Goal: Task Accomplishment & Management: Manage account settings

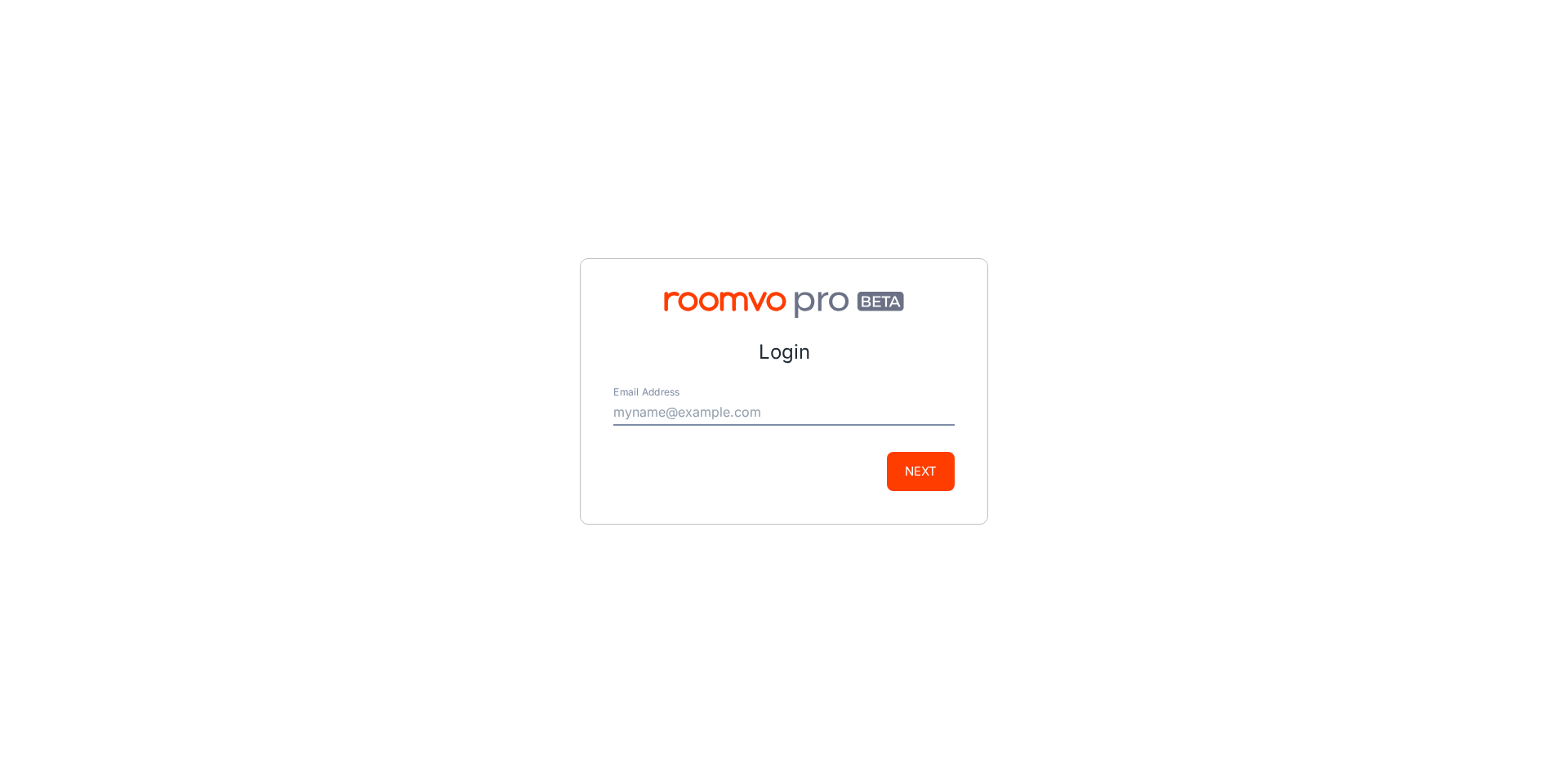
click at [755, 412] on input "Email Address" at bounding box center [784, 412] width 342 height 26
type input "[PERSON_NAME][EMAIL_ADDRESS][DOMAIN_NAME]"
click at [913, 466] on button "Next" at bounding box center [921, 472] width 67 height 40
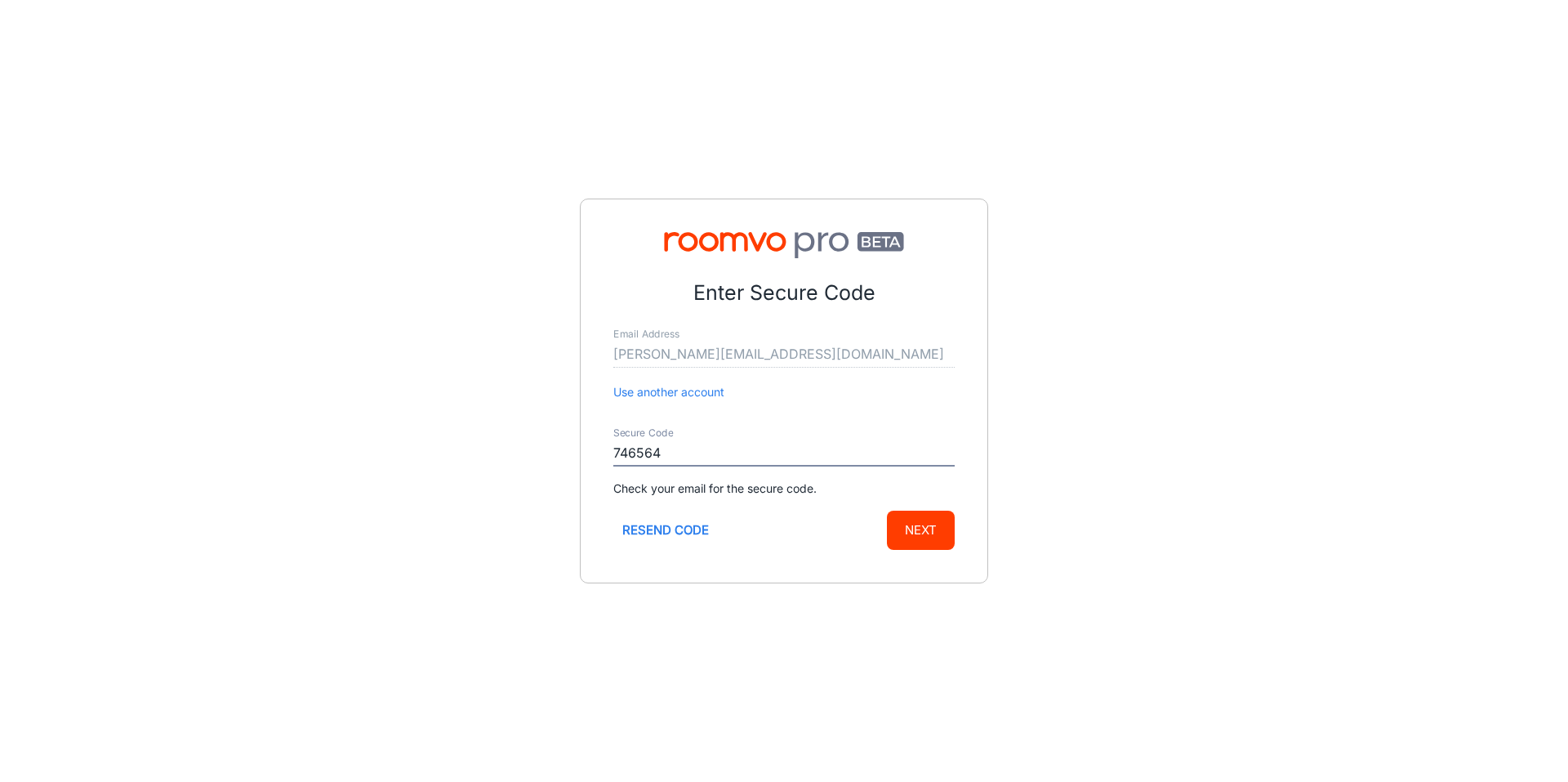
type input "746564"
click at [887, 510] on button "Next" at bounding box center [921, 530] width 67 height 40
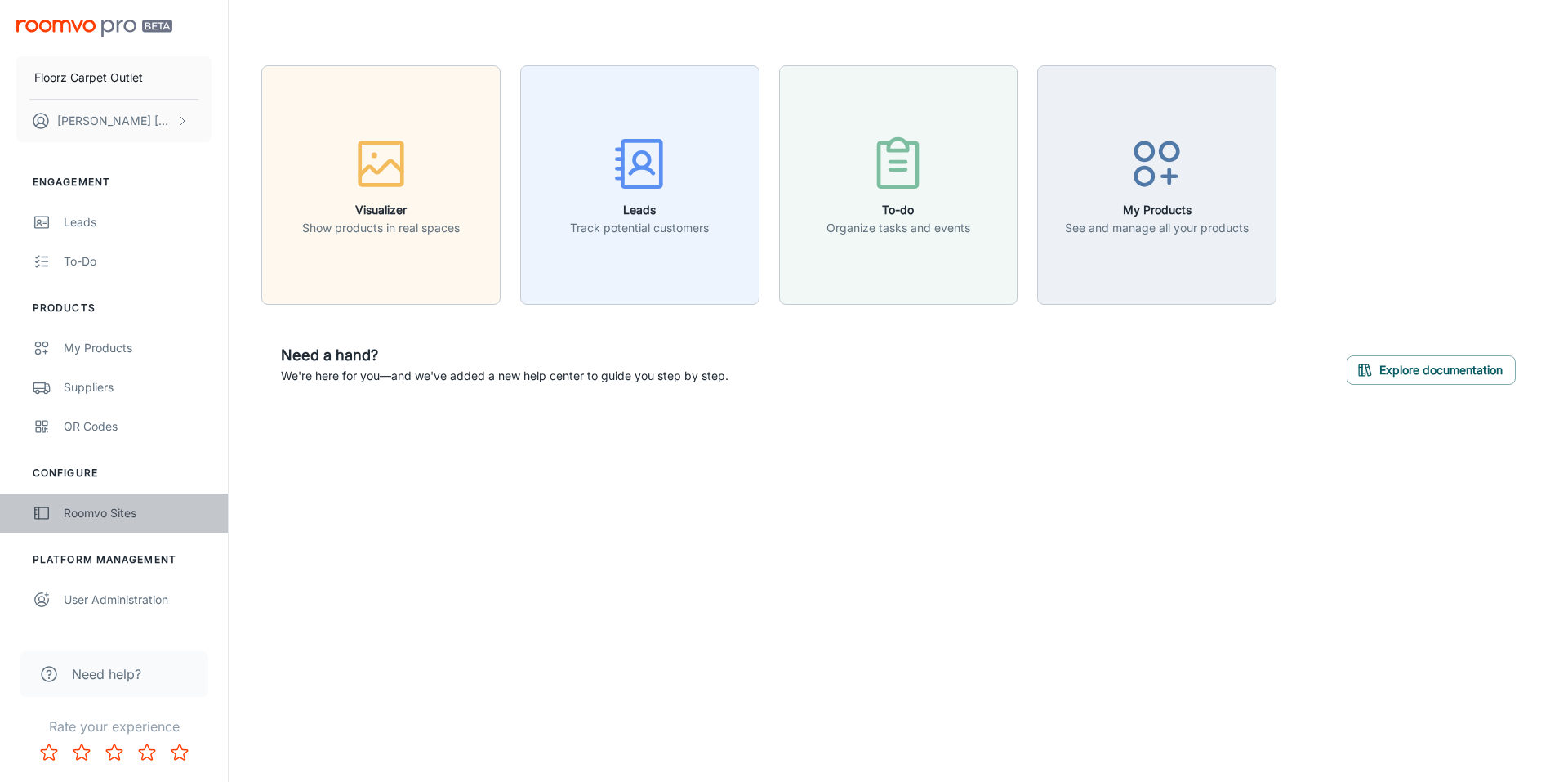
click at [100, 514] on div "Roomvo Sites" at bounding box center [137, 513] width 148 height 18
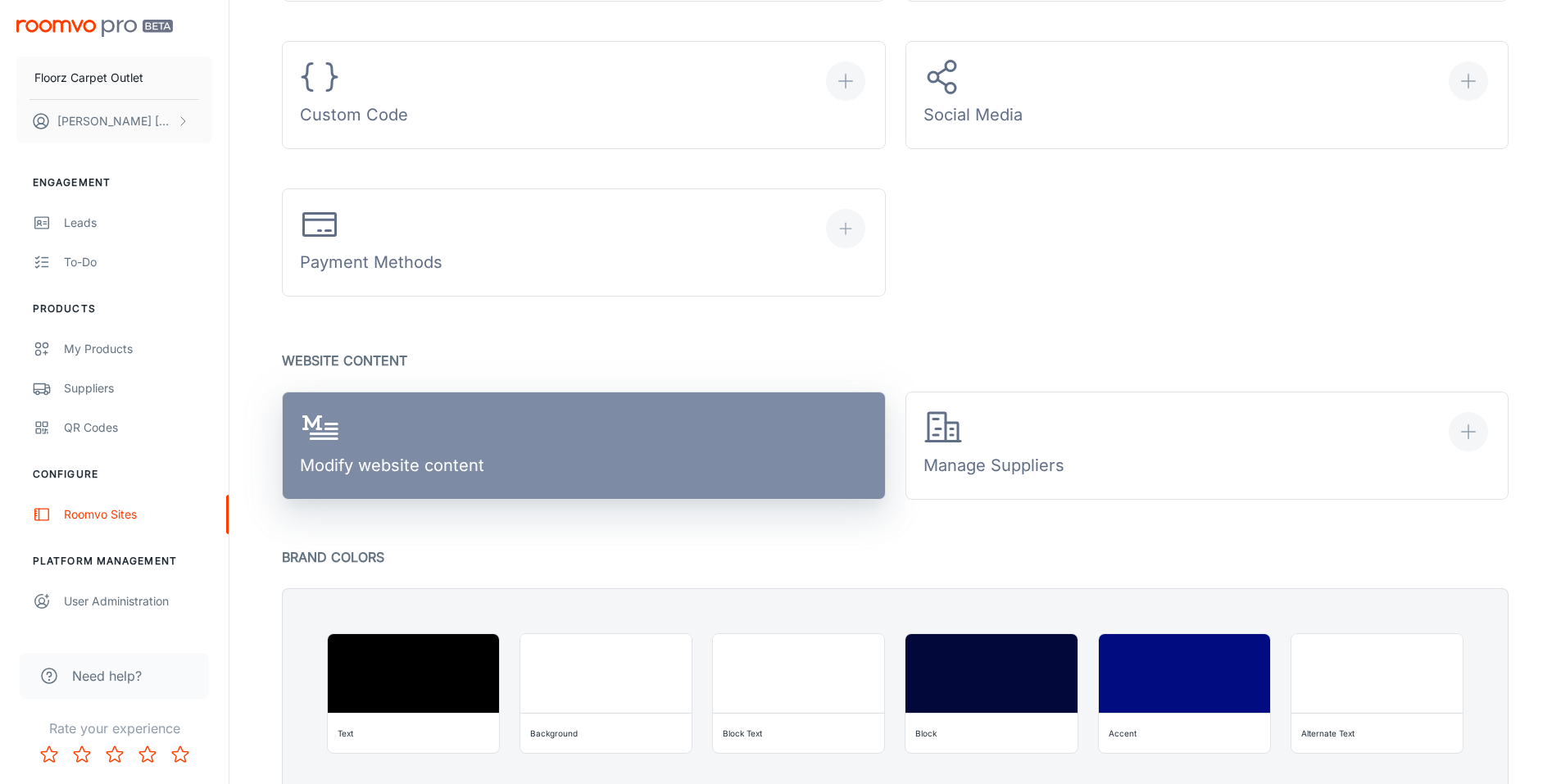
scroll to position [819, 0]
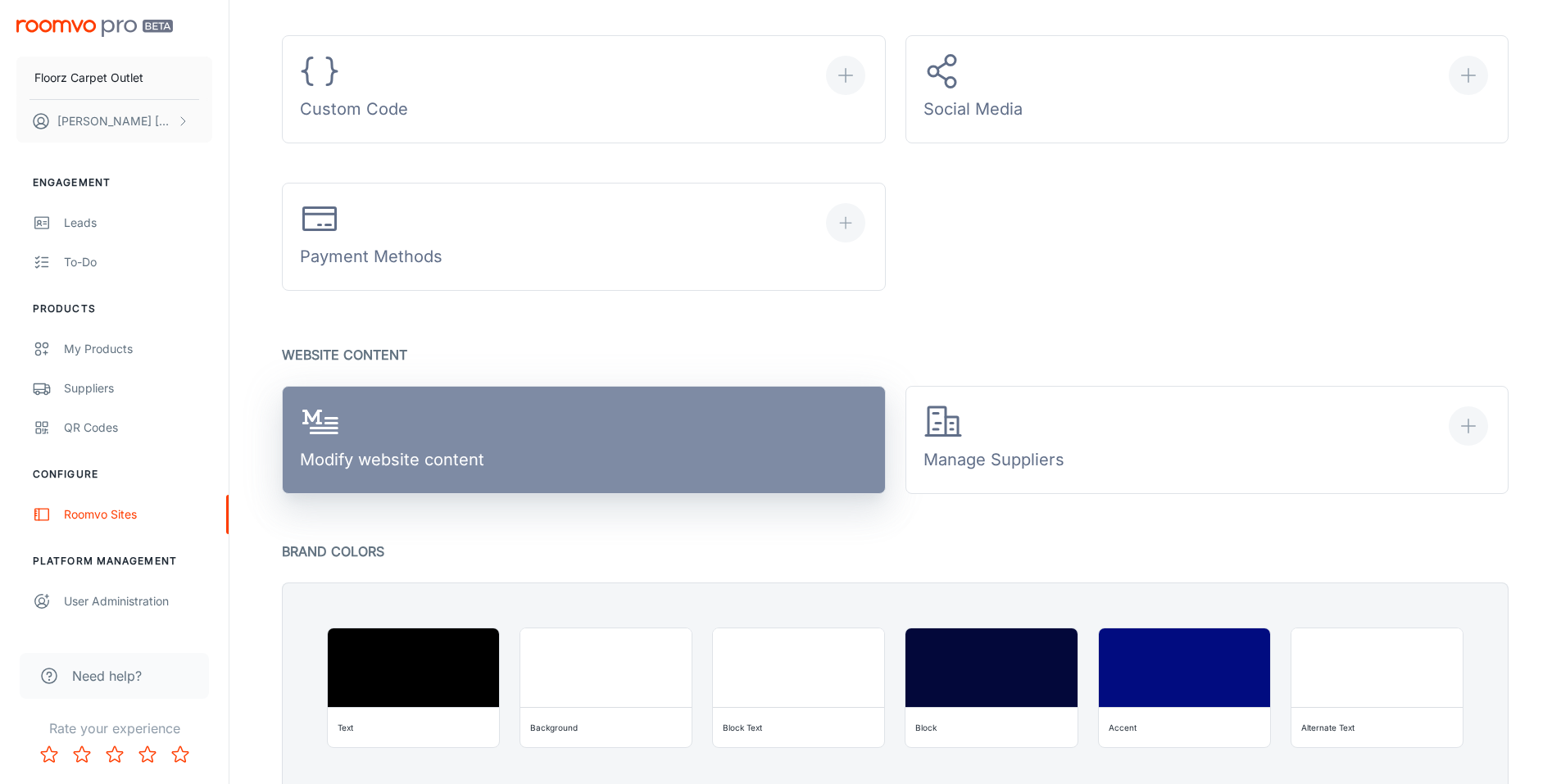
click at [577, 451] on link "Modify website content" at bounding box center [584, 439] width 604 height 108
click at [502, 455] on link "Modify website content" at bounding box center [584, 439] width 604 height 108
